Goal: Navigation & Orientation: Find specific page/section

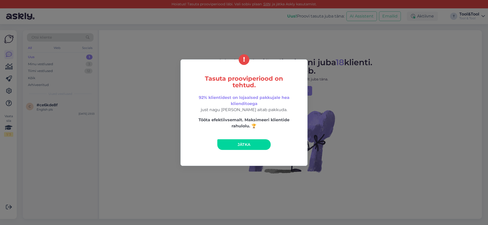
click at [158, 94] on div "Tasuta prooviperiood on tehtud. 92% klientidest on lojaalsed pakkujale hea klie…" at bounding box center [244, 112] width 488 height 225
drag, startPoint x: 312, startPoint y: 80, endPoint x: 295, endPoint y: 79, distance: 17.6
click at [312, 80] on div "Tasuta prooviperiood on tehtud. 92% klientidest on lojaalsed pakkujale hea klie…" at bounding box center [244, 112] width 488 height 225
drag, startPoint x: 73, startPoint y: 61, endPoint x: 67, endPoint y: 62, distance: 5.5
click at [73, 61] on div "Tasuta prooviperiood on tehtud. 92% klientidest on lojaalsed pakkujale hea klie…" at bounding box center [244, 112] width 488 height 225
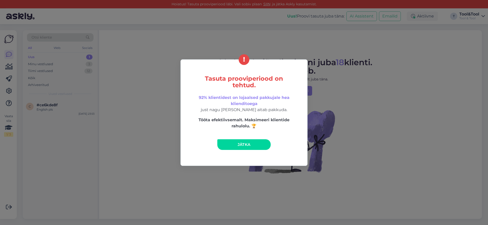
drag, startPoint x: 56, startPoint y: 66, endPoint x: 50, endPoint y: 65, distance: 5.9
click at [56, 66] on div "Tasuta prooviperiood on tehtud. 92% klientidest on lojaalsed pakkujale hea klie…" at bounding box center [244, 112] width 488 height 225
click at [50, 65] on div "Tasuta prooviperiood on tehtud. 92% klientidest on lojaalsed pakkujale hea klie…" at bounding box center [244, 112] width 488 height 225
click at [37, 104] on div "Tasuta prooviperiood on tehtud. 92% klientidest on lojaalsed pakkujale hea klie…" at bounding box center [244, 112] width 488 height 225
